Goal: Task Accomplishment & Management: Manage account settings

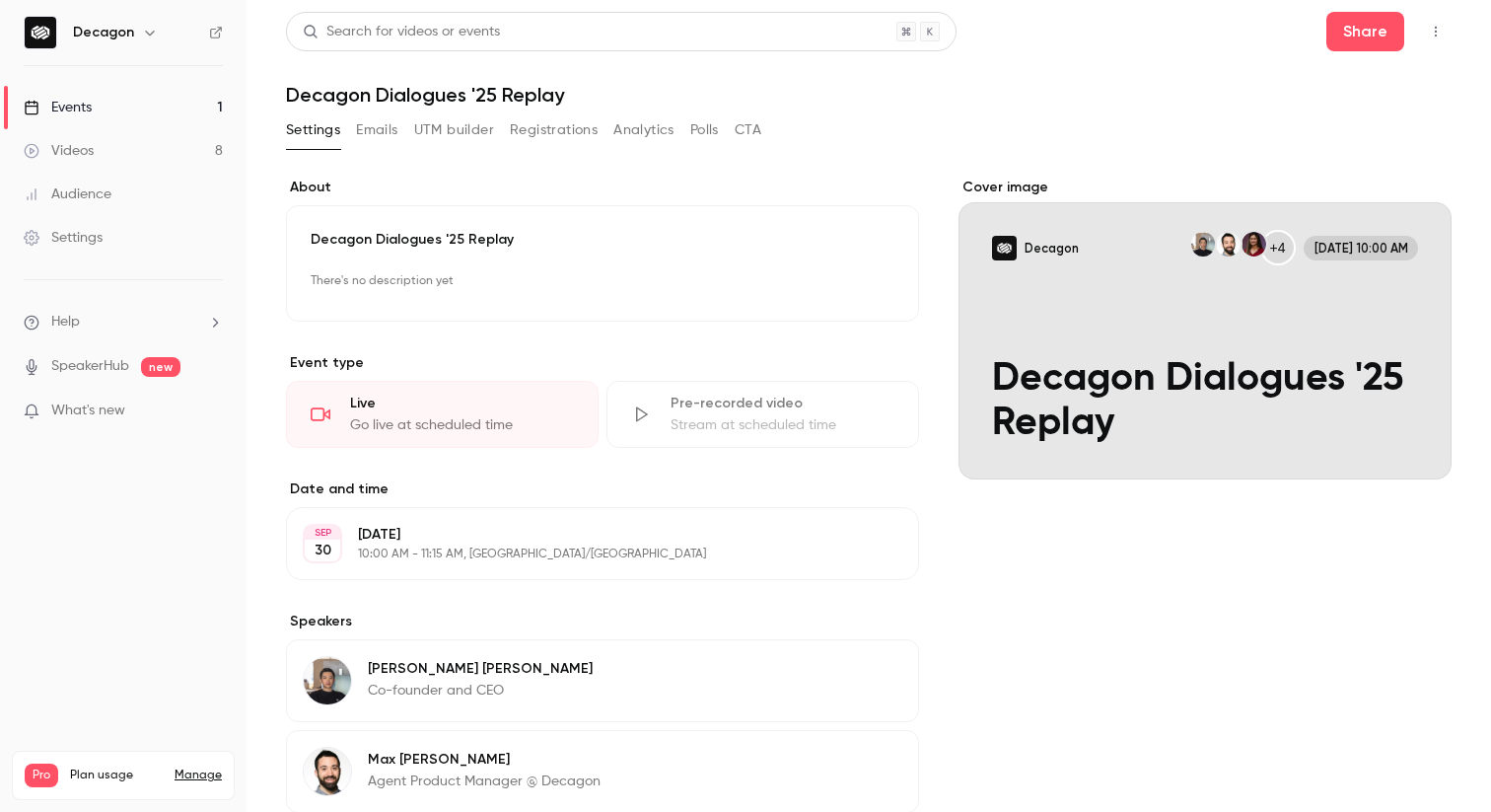
click at [1135, 136] on div "Settings Emails UTM builder Registrations Analytics Polls CTA" at bounding box center [868, 134] width 1166 height 40
click at [547, 120] on button "Registrations" at bounding box center [553, 130] width 88 height 32
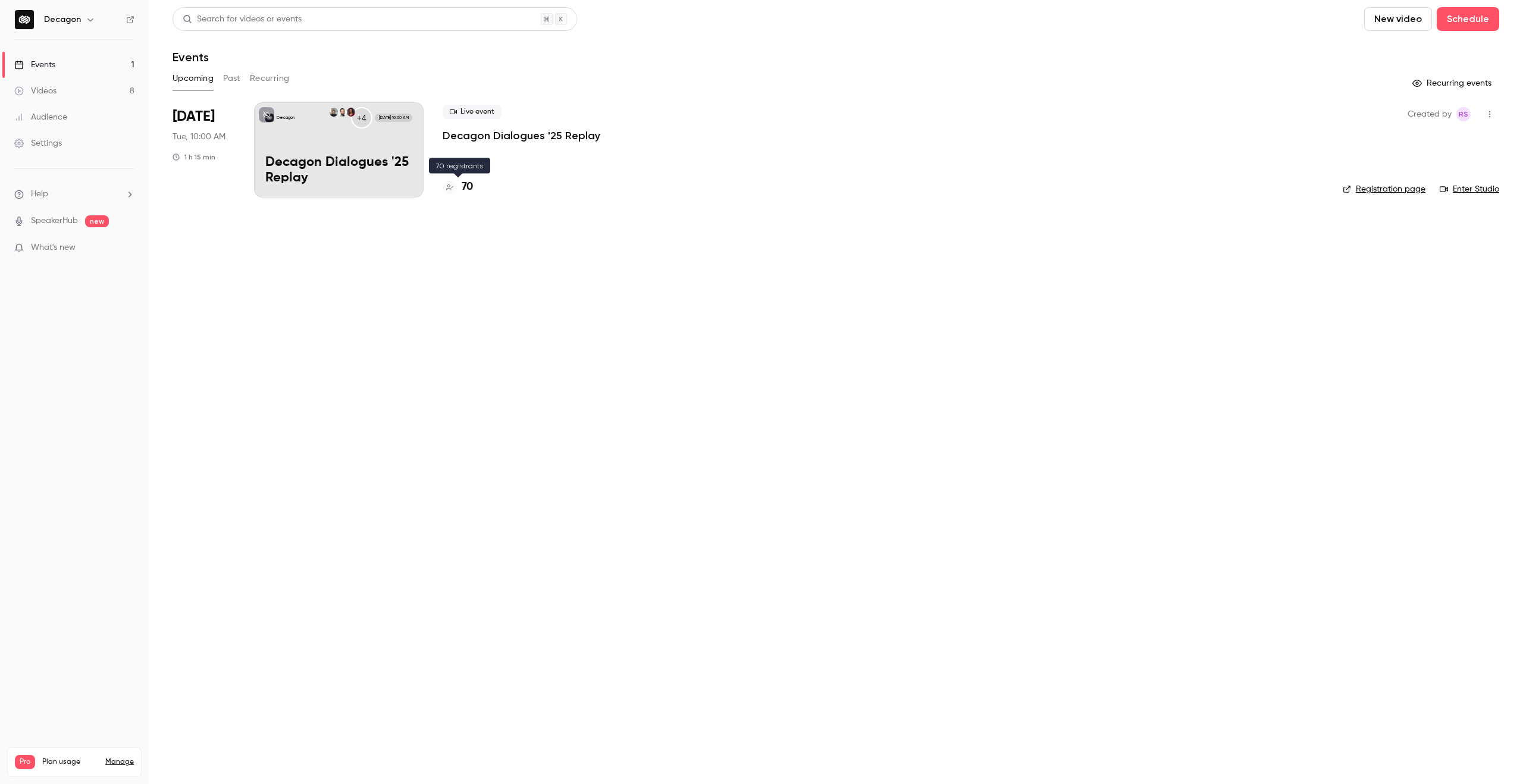
click at [466, 185] on h4 "70" at bounding box center [467, 187] width 11 height 16
